Goal: Task Accomplishment & Management: Use online tool/utility

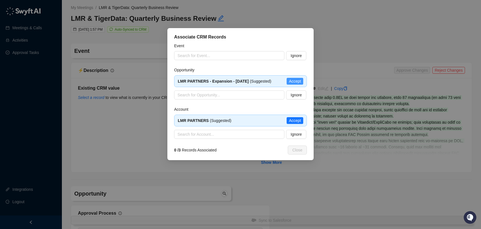
click at [293, 84] on span "Accept" at bounding box center [295, 81] width 12 height 6
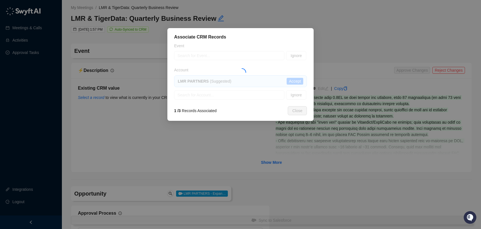
type textarea "**********"
type textarea "*"
type input "**********"
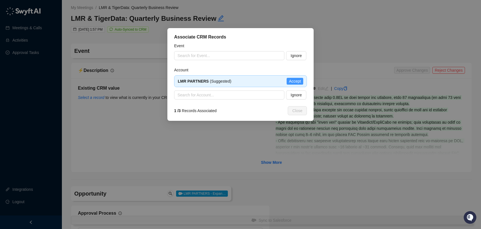
click at [299, 81] on span "Accept" at bounding box center [295, 81] width 12 height 6
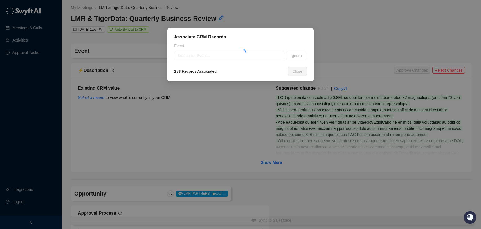
type textarea "**********"
click at [251, 57] on input "search" at bounding box center [227, 55] width 100 height 8
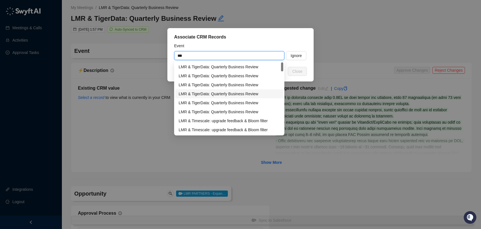
click at [251, 96] on div "LMR & TigerData: Quarterly Business Review" at bounding box center [229, 94] width 101 height 6
type input "**********"
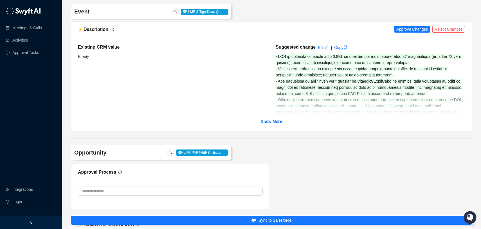
scroll to position [41, 0]
click at [347, 48] on icon "copy" at bounding box center [345, 47] width 3 height 4
click at [406, 30] on span "Approve Changes" at bounding box center [411, 29] width 31 height 6
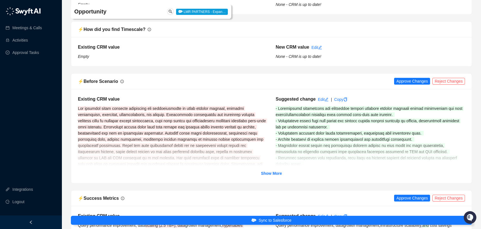
scroll to position [773, 0]
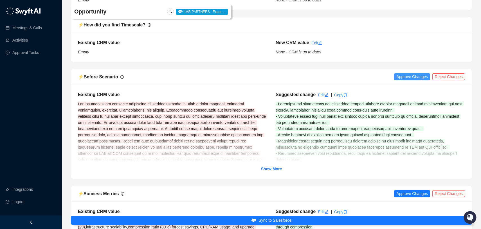
click at [413, 76] on span "Approve Changes" at bounding box center [411, 77] width 31 height 6
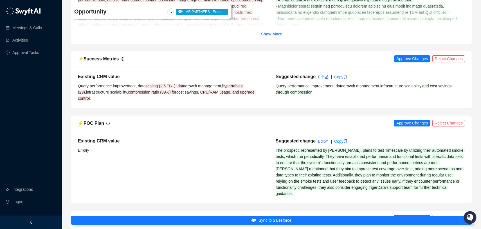
scroll to position [952, 0]
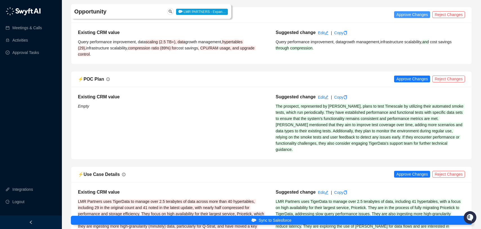
click at [406, 15] on span "Approve Changes" at bounding box center [411, 15] width 31 height 6
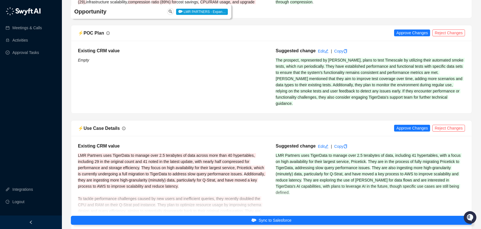
scroll to position [998, 0]
click at [443, 32] on span "Reject Changes" at bounding box center [448, 33] width 28 height 6
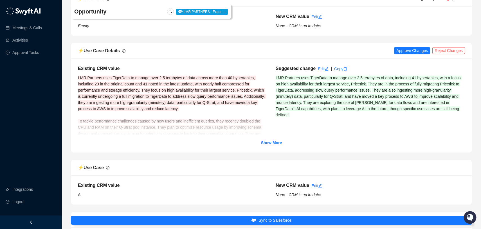
scroll to position [1035, 0]
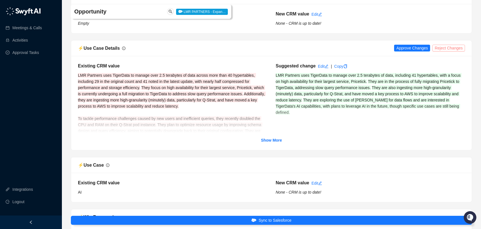
click at [441, 49] on span "Reject Changes" at bounding box center [448, 48] width 28 height 6
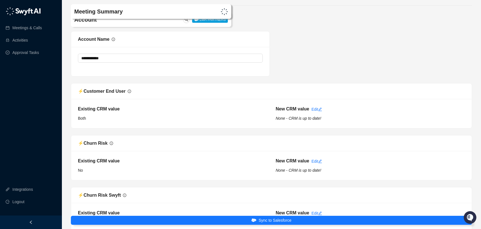
scroll to position [2229, 0]
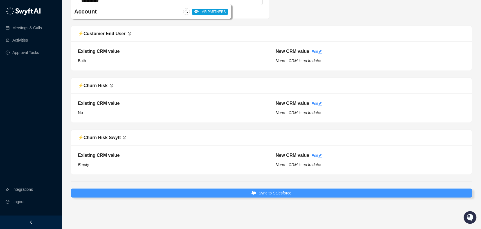
click at [297, 190] on button "Sync to Salesforce" at bounding box center [271, 193] width 401 height 9
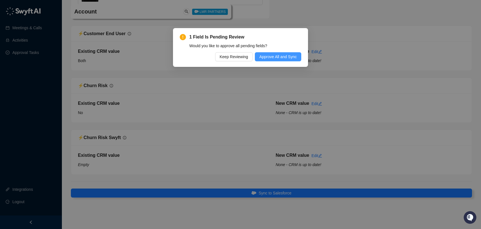
click at [285, 55] on span "Approve All and Sync" at bounding box center [277, 57] width 37 height 6
